Goal: Check status: Check status

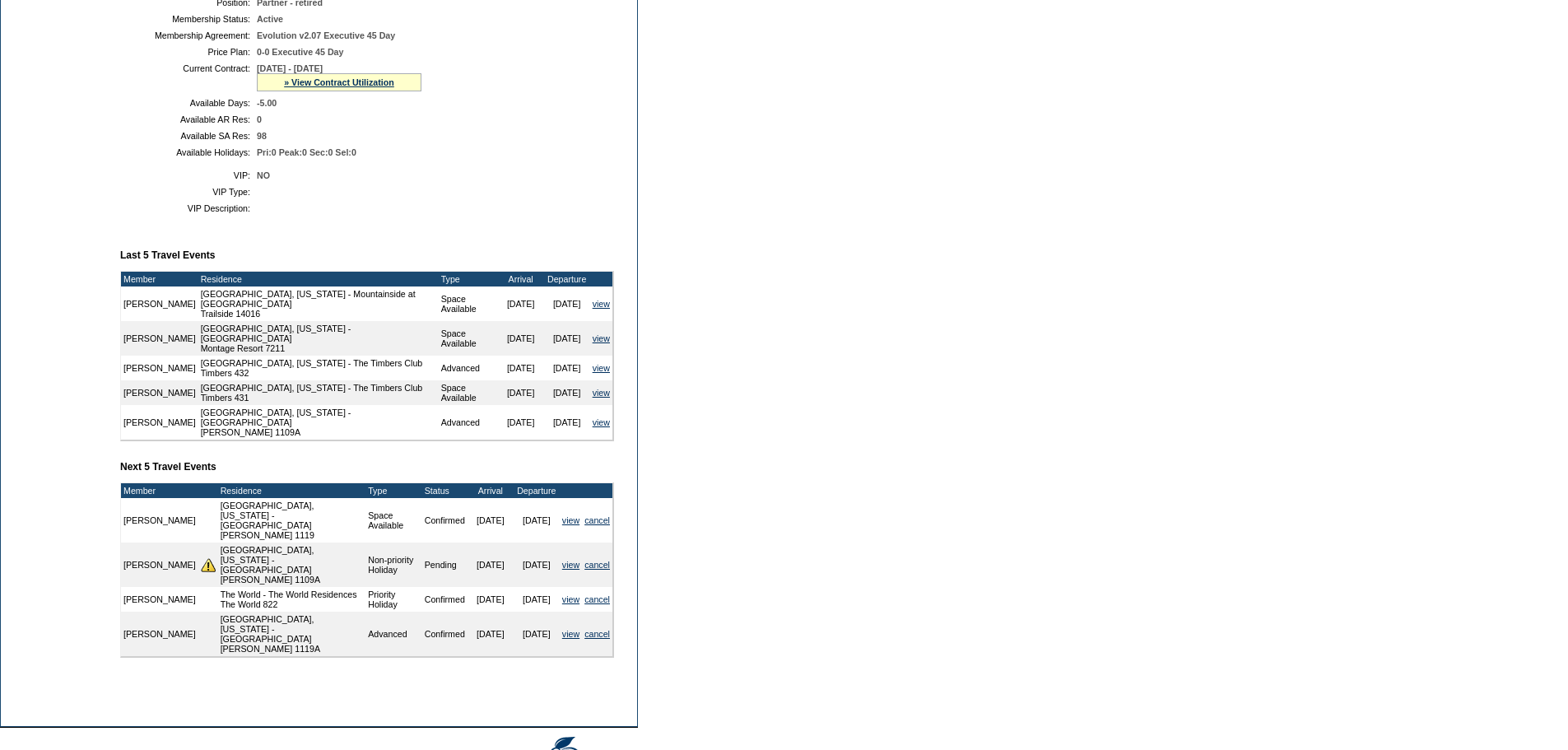
scroll to position [425, 0]
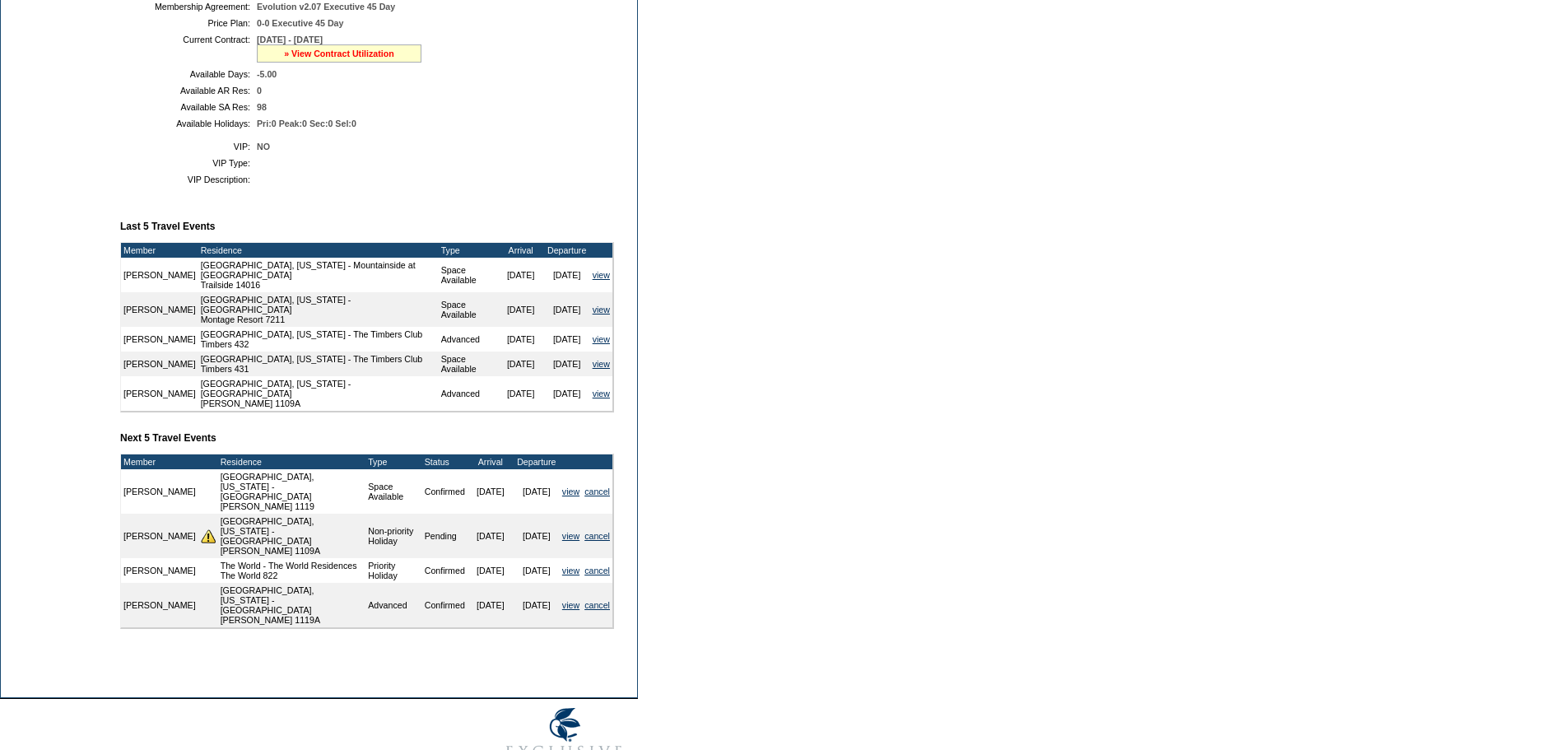
click at [284, 59] on link "» View Contract Utilization" at bounding box center [339, 53] width 110 height 9
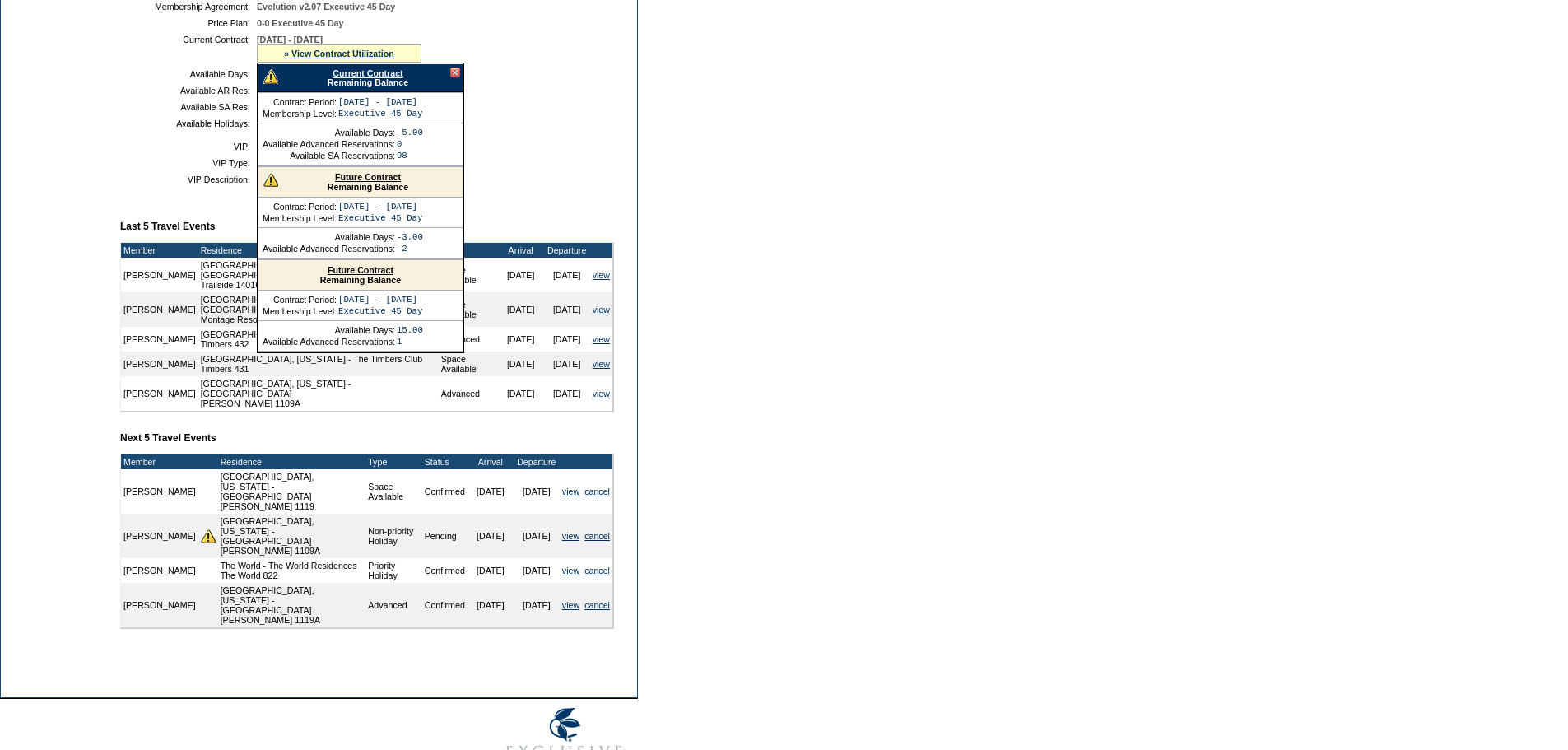
click at [369, 182] on link "Future Contract" at bounding box center [369, 177] width 66 height 9
drag, startPoint x: 335, startPoint y: 517, endPoint x: 401, endPoint y: 523, distance: 66.3
click at [401, 513] on td "Space Available" at bounding box center [393, 491] width 56 height 45
click at [383, 513] on td "Space Available" at bounding box center [393, 491] width 56 height 45
click at [405, 513] on td "Space Available" at bounding box center [393, 491] width 56 height 45
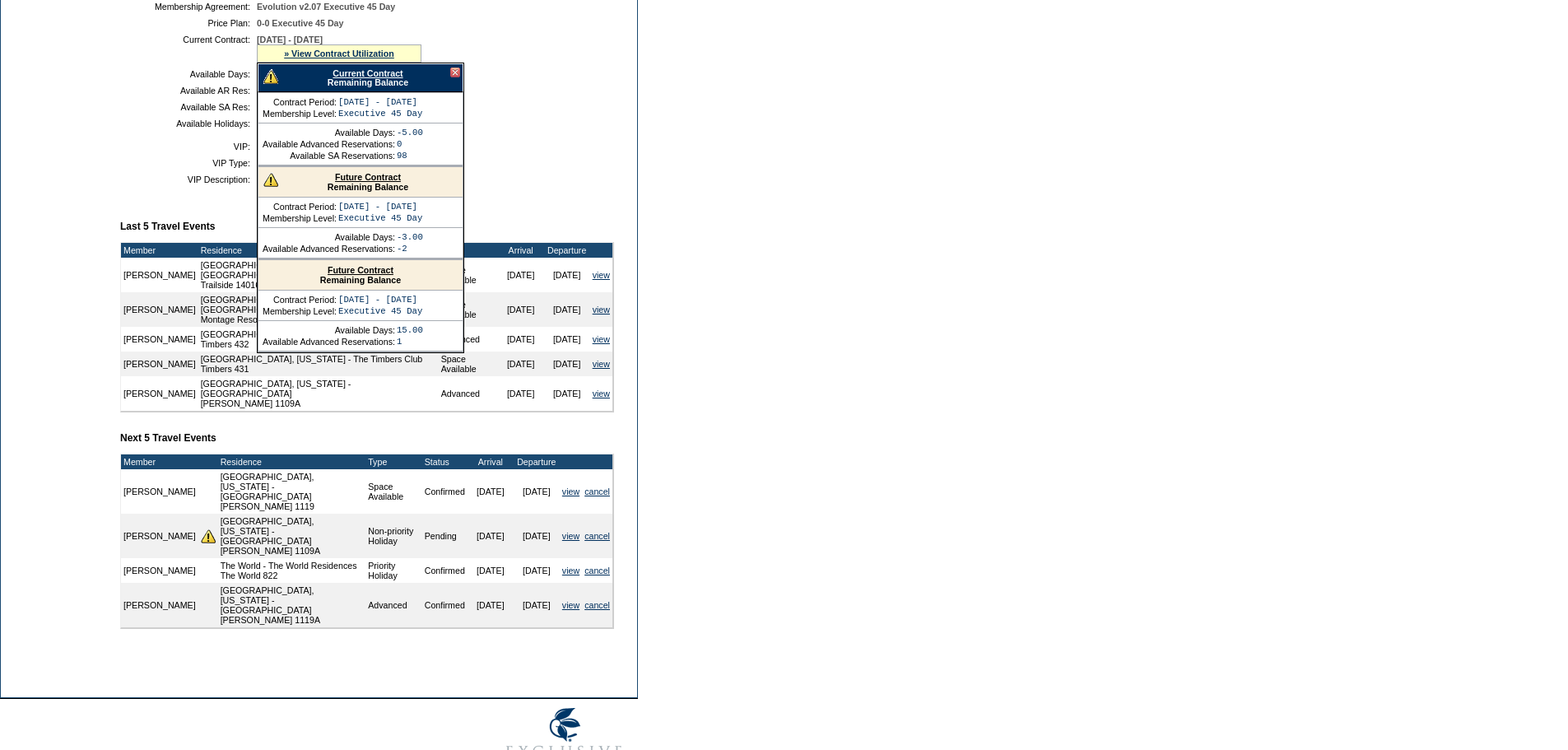
drag, startPoint x: 405, startPoint y: 520, endPoint x: 333, endPoint y: 519, distance: 72.0
click at [333, 513] on tr "[PERSON_NAME] [GEOGRAPHIC_DATA], [US_STATE] - [GEOGRAPHIC_DATA] [PERSON_NAME] 1…" at bounding box center [367, 491] width 492 height 45
click at [732, 491] on form "Follow Us ::" at bounding box center [784, 178] width 1568 height 1206
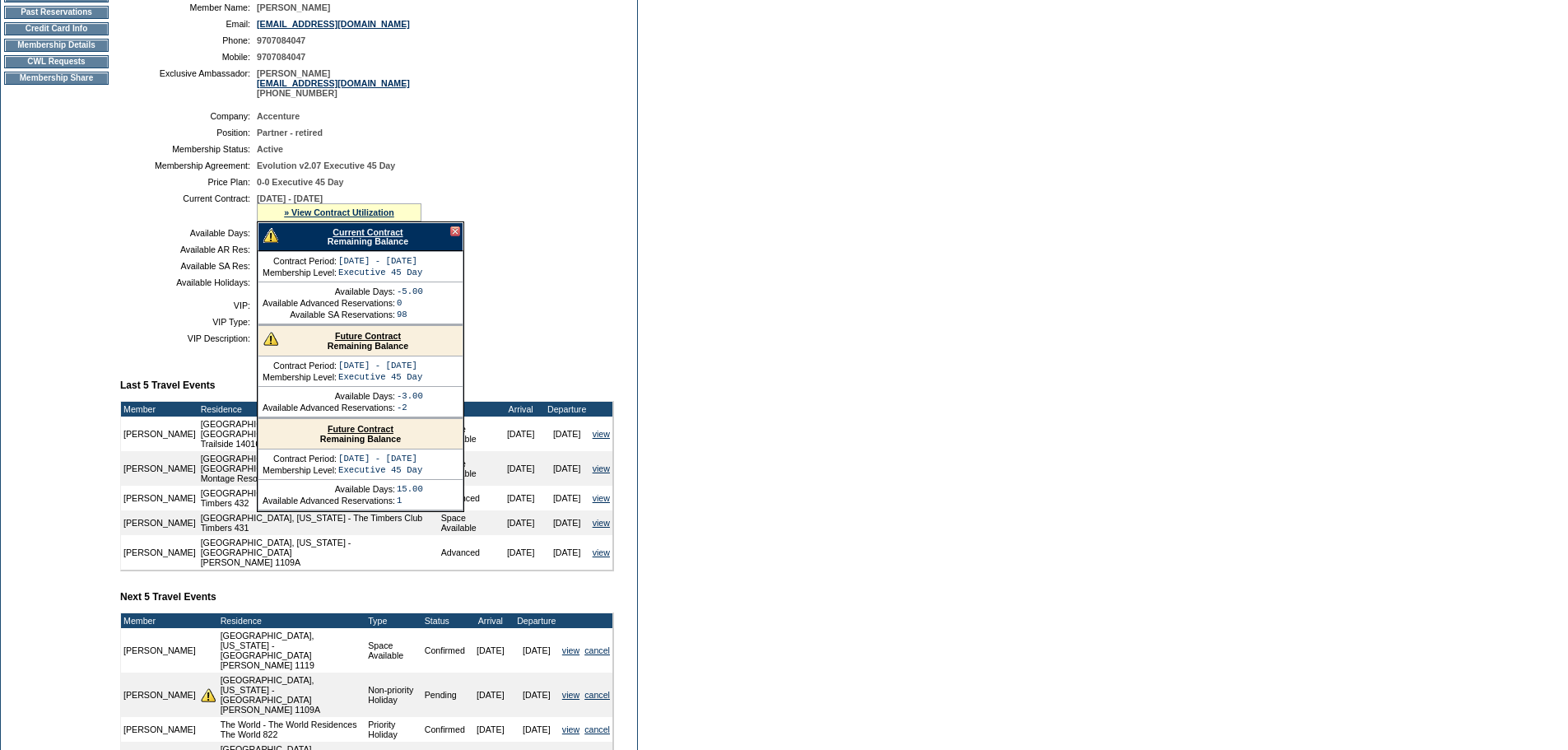
scroll to position [260, 0]
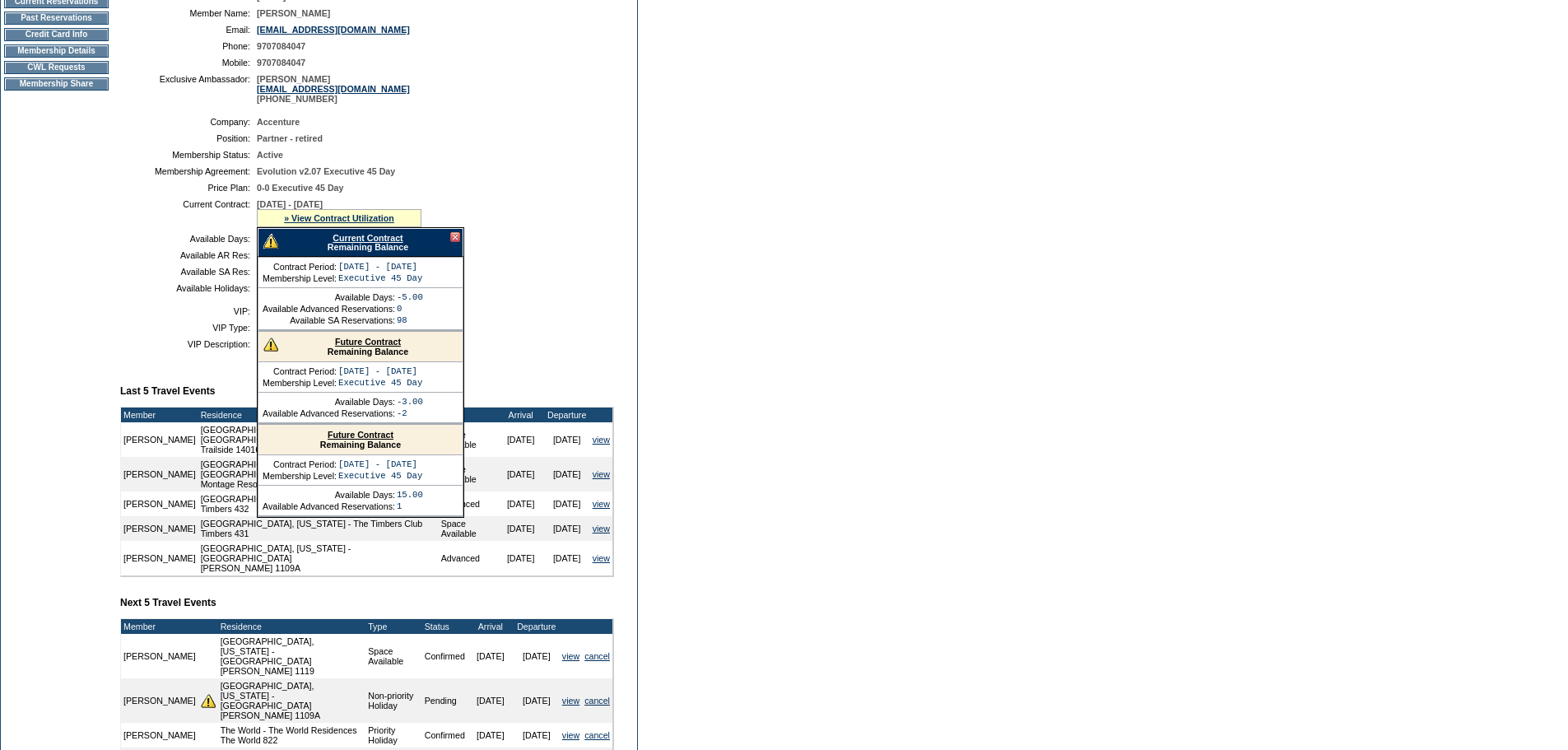
drag, startPoint x: 593, startPoint y: 256, endPoint x: 581, endPoint y: 264, distance: 14.4
click at [595, 243] on td "-5.00" at bounding box center [432, 239] width 351 height 9
click at [364, 242] on link "Current Contract" at bounding box center [368, 238] width 70 height 9
click at [638, 293] on table "A B C D E F G H I J K L M N O P Q R S T U V W X Y Z ER Accounts" at bounding box center [318, 356] width 638 height 1012
click at [492, 227] on td "[DATE] - [DATE] » View Contract Utilization Current Contract Remaining Balance …" at bounding box center [432, 213] width 351 height 28
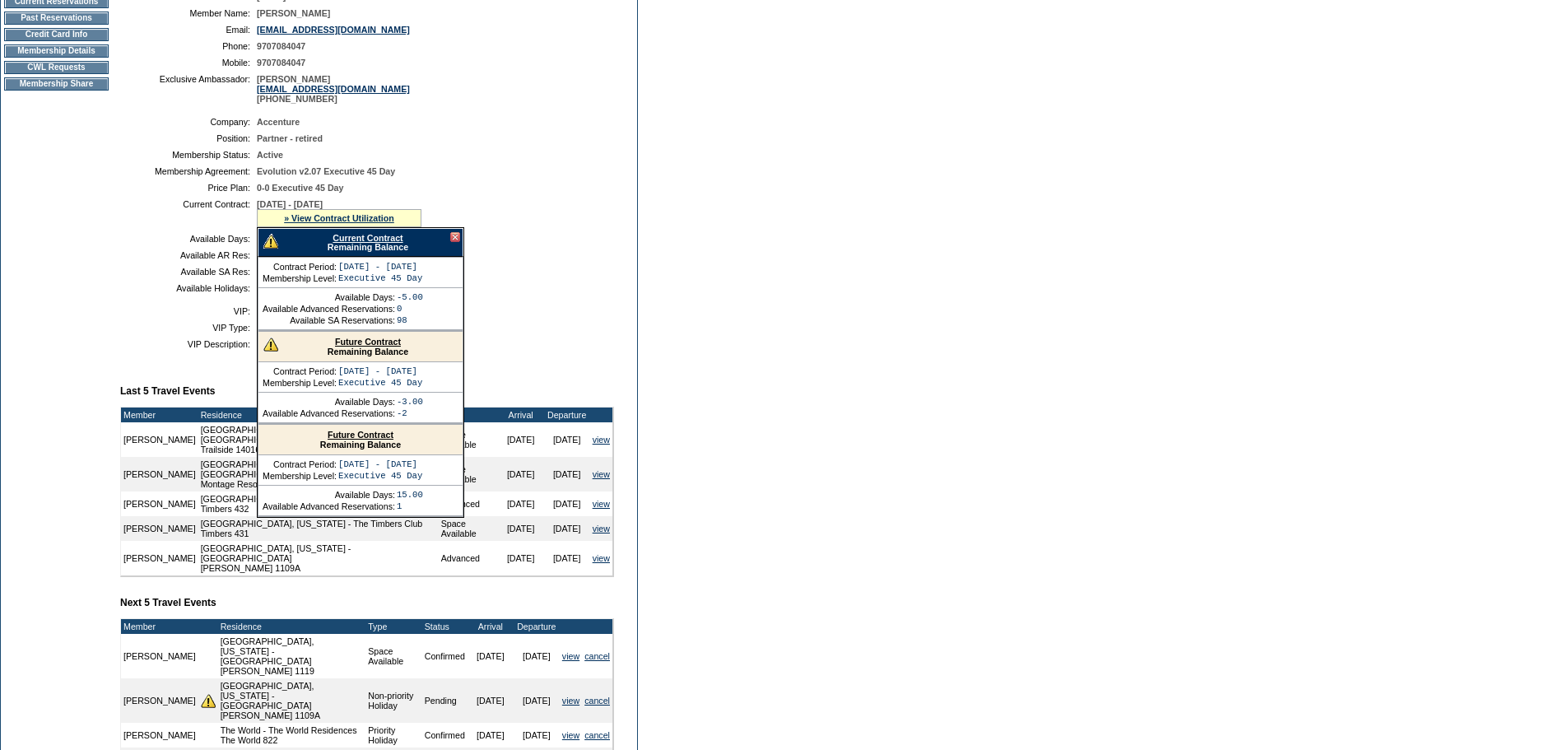
click at [505, 243] on td "-5.00" at bounding box center [432, 239] width 351 height 9
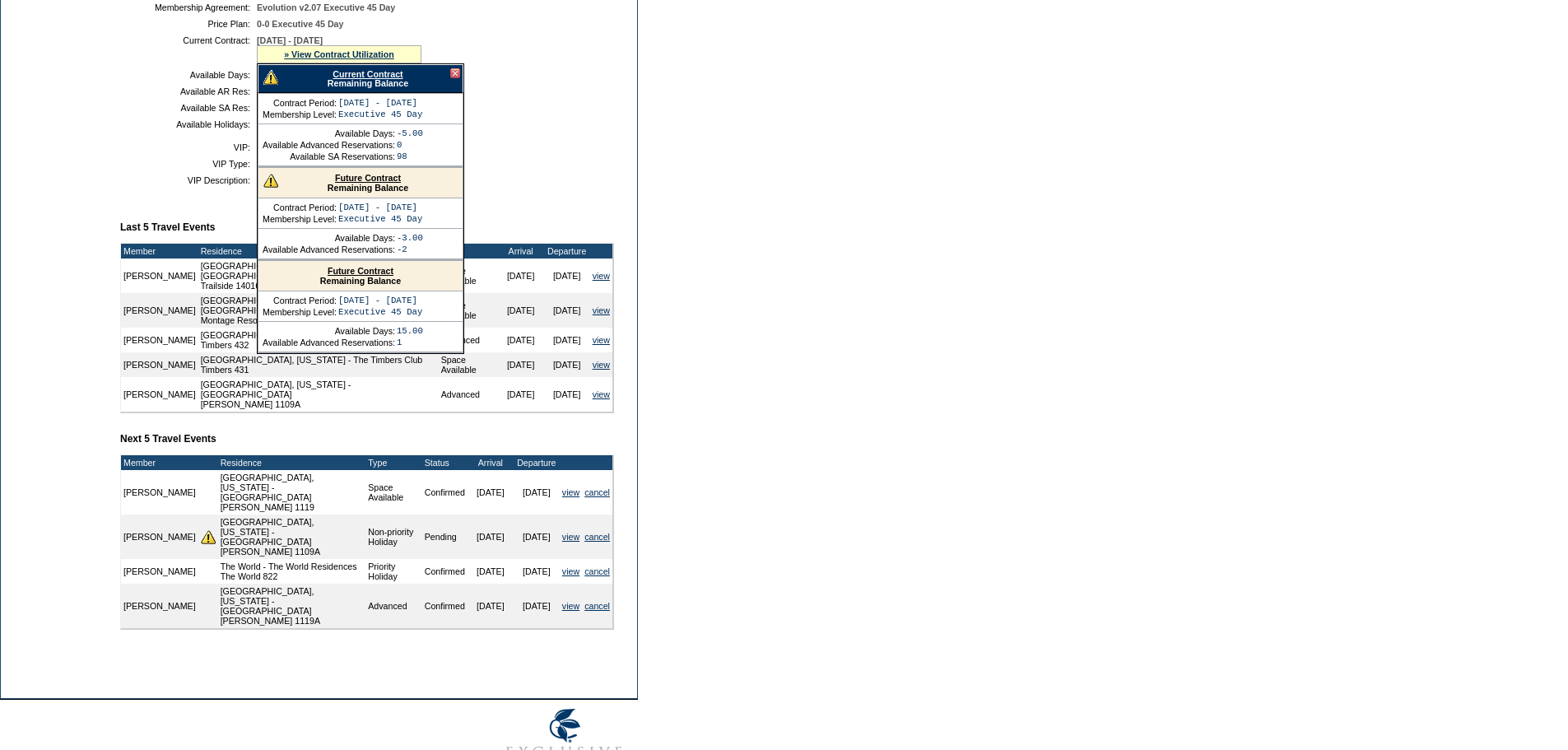
scroll to position [425, 0]
click at [563, 496] on link "view" at bounding box center [570, 491] width 17 height 9
